Goal: Task Accomplishment & Management: Manage account settings

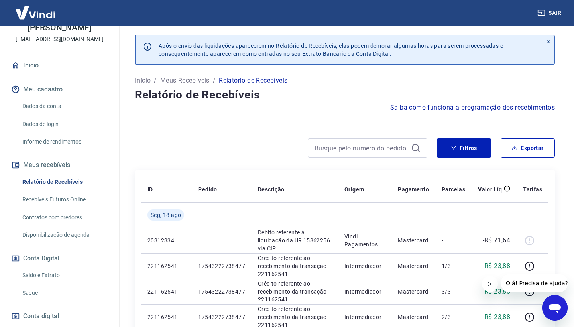
scroll to position [48, 0]
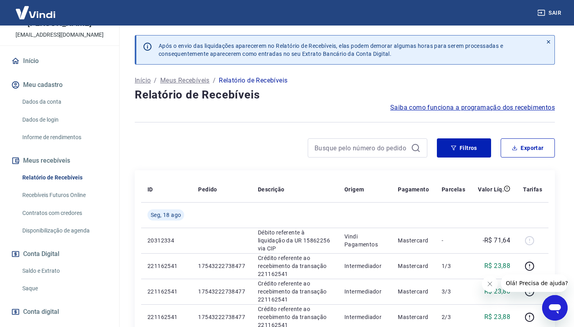
click at [62, 271] on link "Saldo e Extrato" at bounding box center [64, 271] width 91 height 16
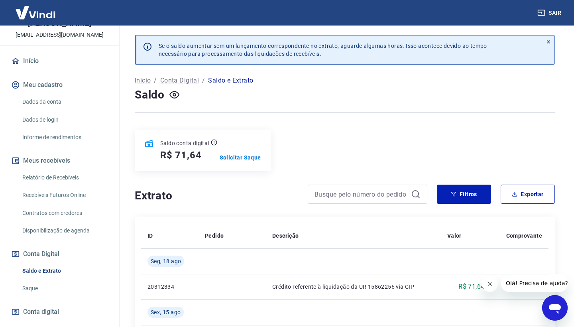
click at [243, 159] on p "Solicitar Saque" at bounding box center [240, 157] width 41 height 8
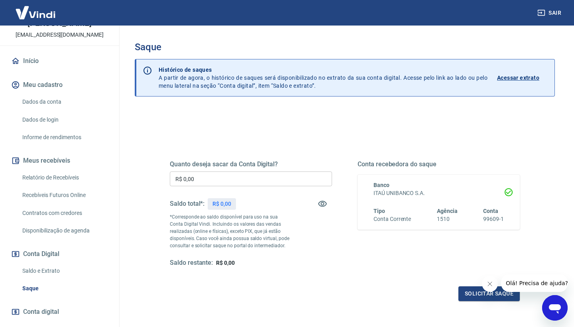
click at [262, 176] on input "R$ 0,00" at bounding box center [251, 178] width 162 height 15
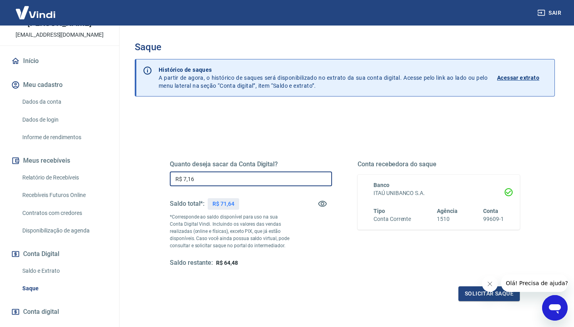
type input "R$ 71,64"
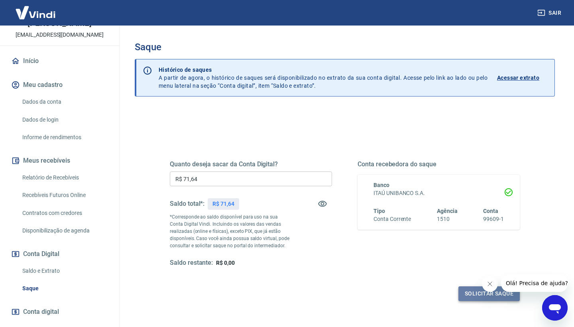
click at [472, 297] on button "Solicitar saque" at bounding box center [488, 293] width 61 height 15
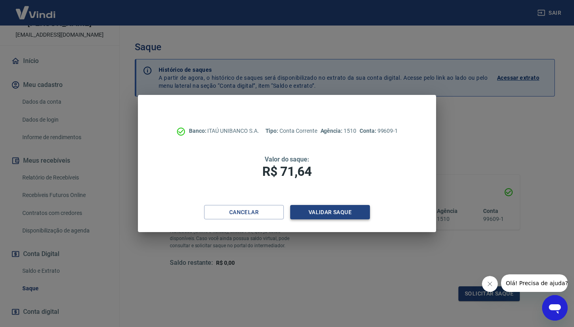
click at [332, 209] on button "Validar saque" at bounding box center [330, 212] width 80 height 15
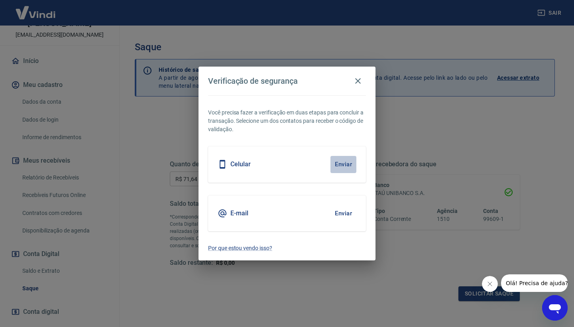
click at [342, 167] on button "Enviar" at bounding box center [344, 164] width 26 height 17
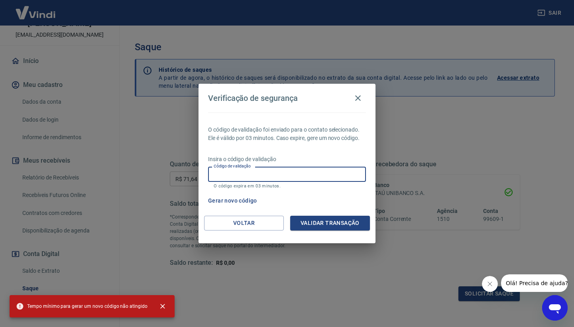
click at [328, 173] on input "Código de validação" at bounding box center [287, 174] width 158 height 15
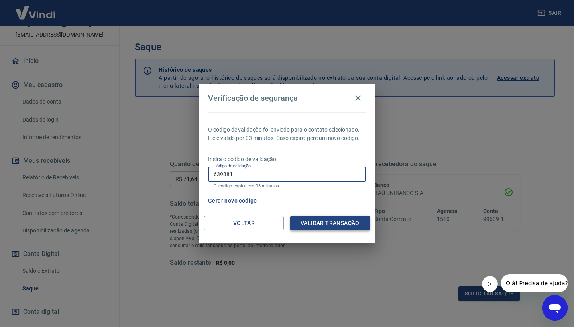
type input "639381"
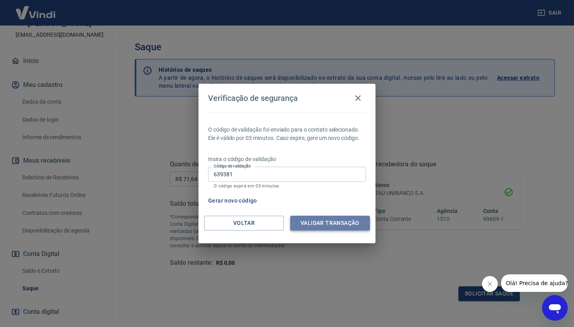
click at [323, 221] on button "Validar transação" at bounding box center [330, 223] width 80 height 15
